Goal: Check status: Check status

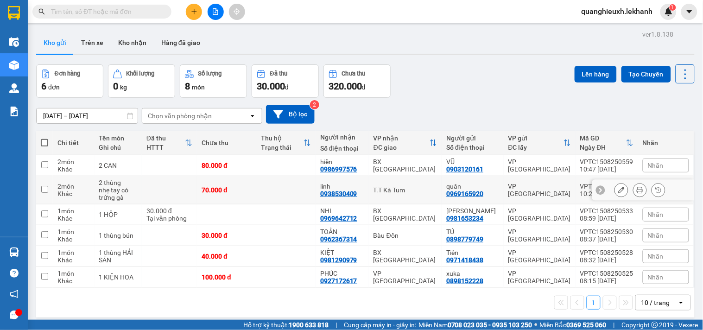
scroll to position [33, 0]
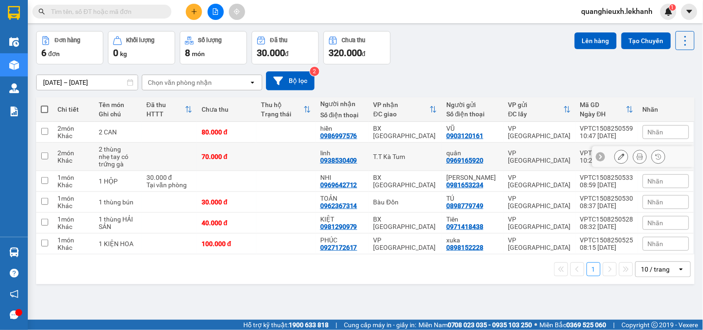
click at [634, 160] on button at bounding box center [640, 157] width 13 height 16
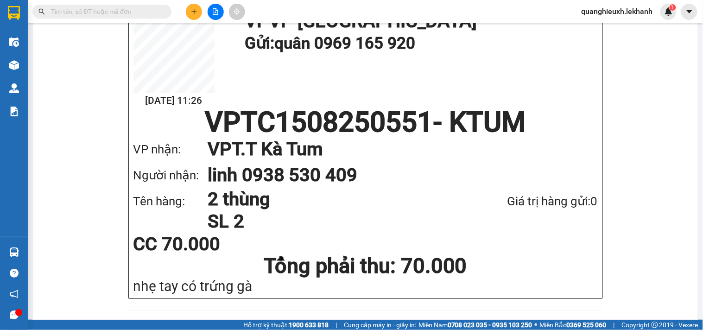
scroll to position [76, 0]
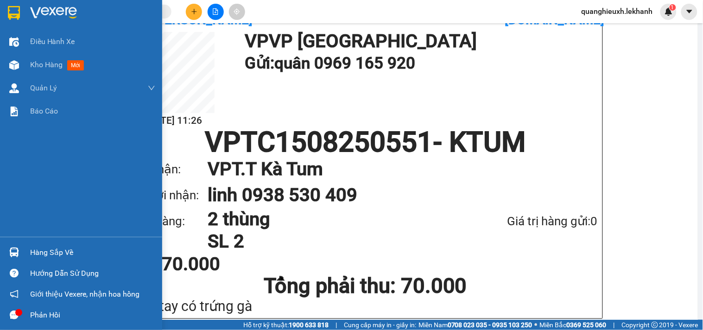
click at [68, 13] on img at bounding box center [53, 13] width 47 height 14
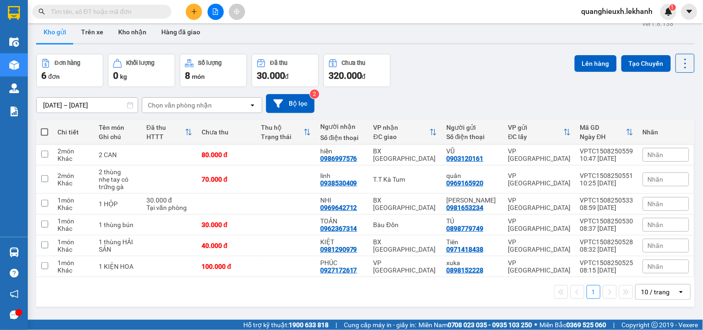
scroll to position [6, 0]
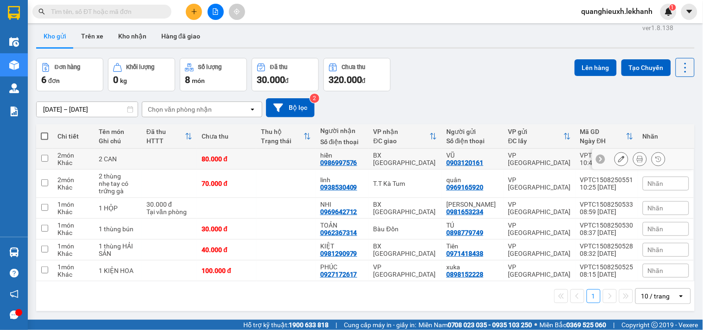
click at [638, 161] on button at bounding box center [640, 159] width 13 height 16
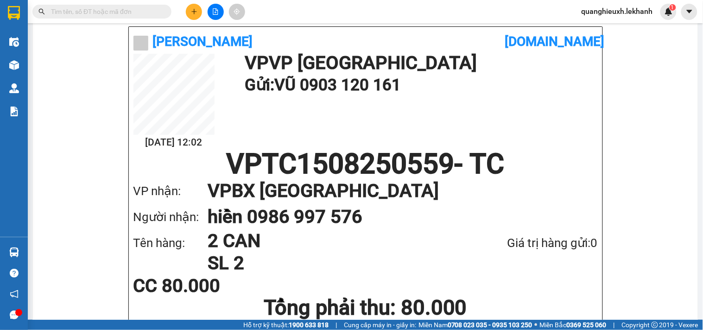
scroll to position [70, 0]
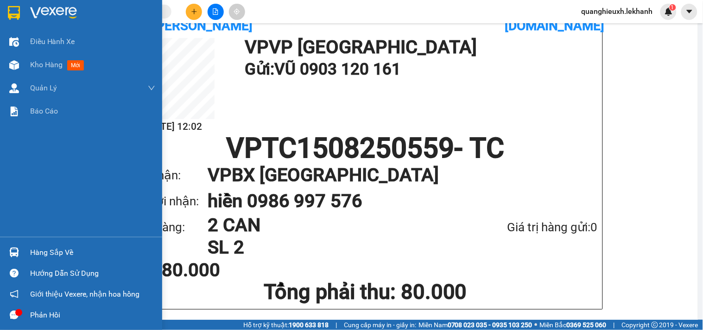
click at [46, 15] on img at bounding box center [53, 13] width 47 height 14
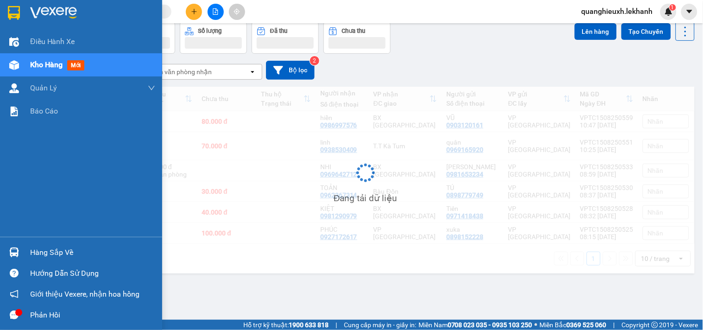
scroll to position [43, 0]
